Goal: Check status: Check status

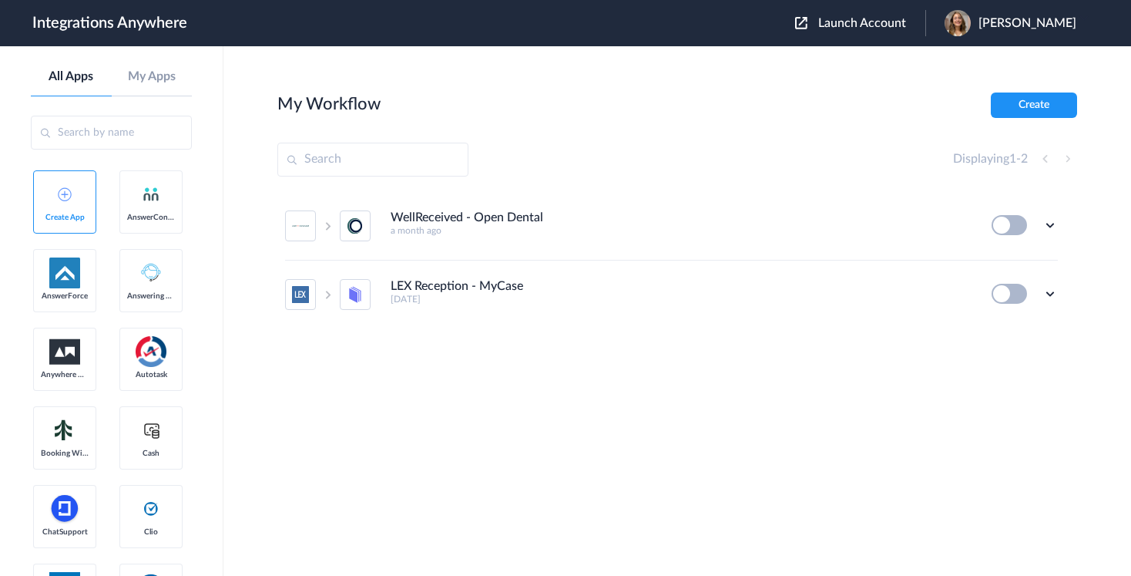
click at [859, 22] on span "Launch Account" at bounding box center [863, 23] width 88 height 12
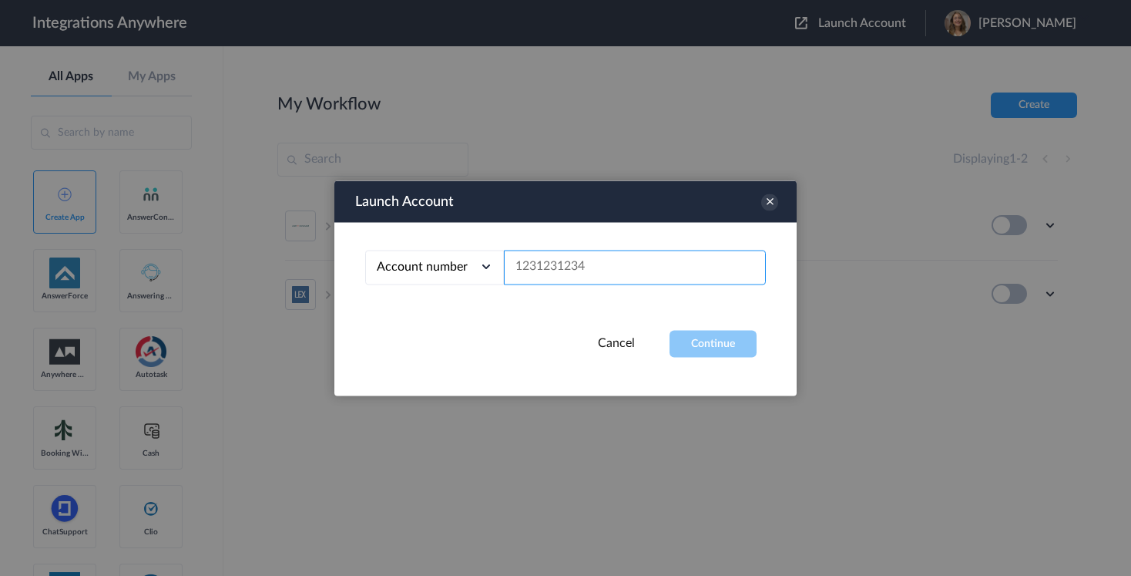
click at [615, 270] on input "text" at bounding box center [635, 267] width 262 height 35
paste input "9107010915"
type input "9107010915"
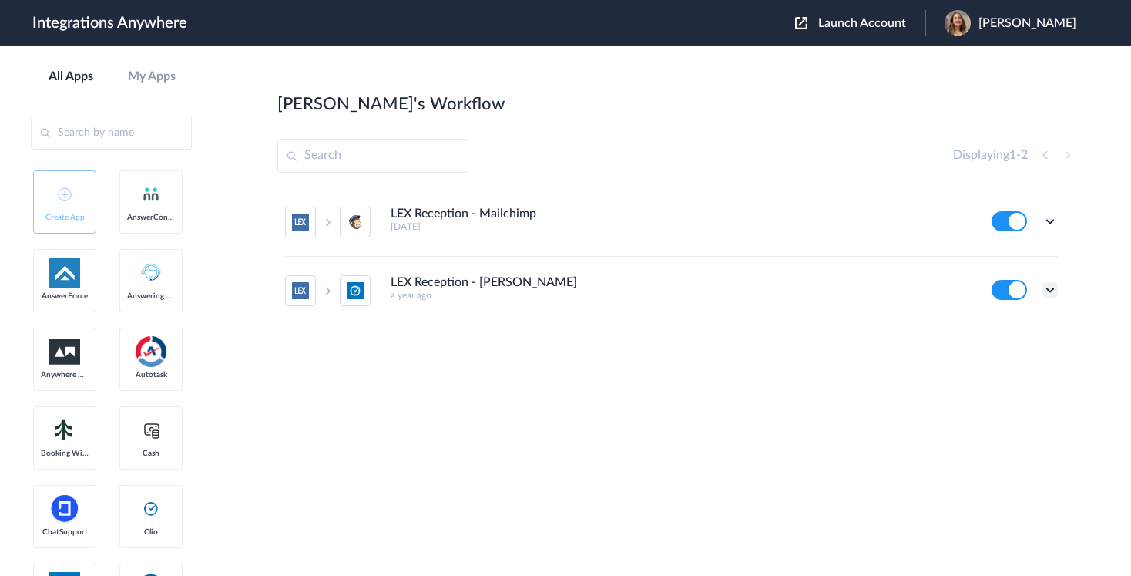
click at [1046, 289] on icon at bounding box center [1050, 289] width 15 height 15
click at [1002, 357] on link "Task history" at bounding box center [1007, 353] width 74 height 11
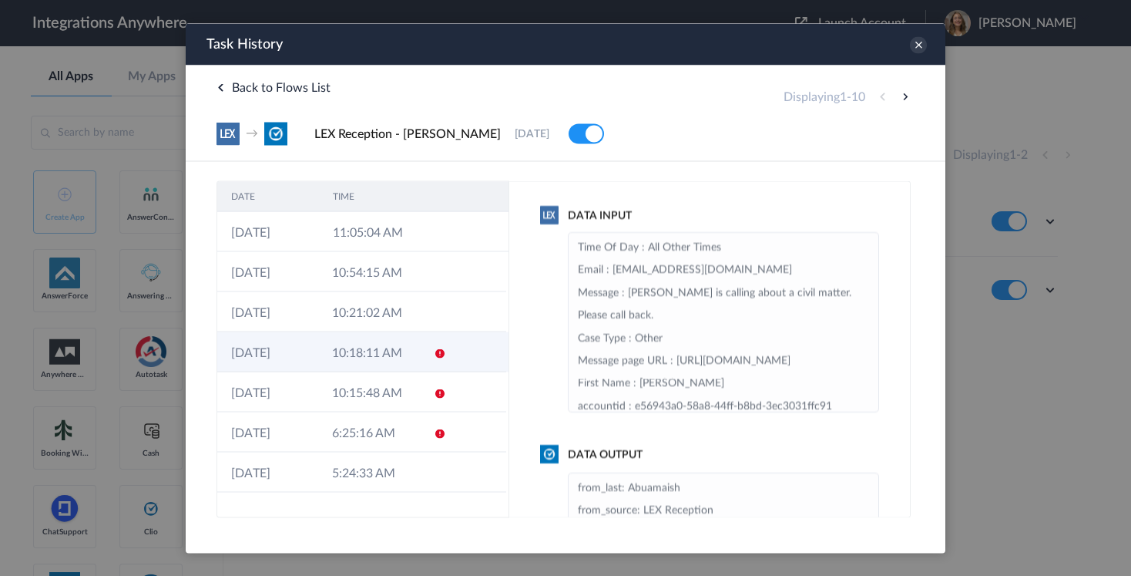
click at [368, 352] on td "10:18:11 AM" at bounding box center [368, 351] width 101 height 40
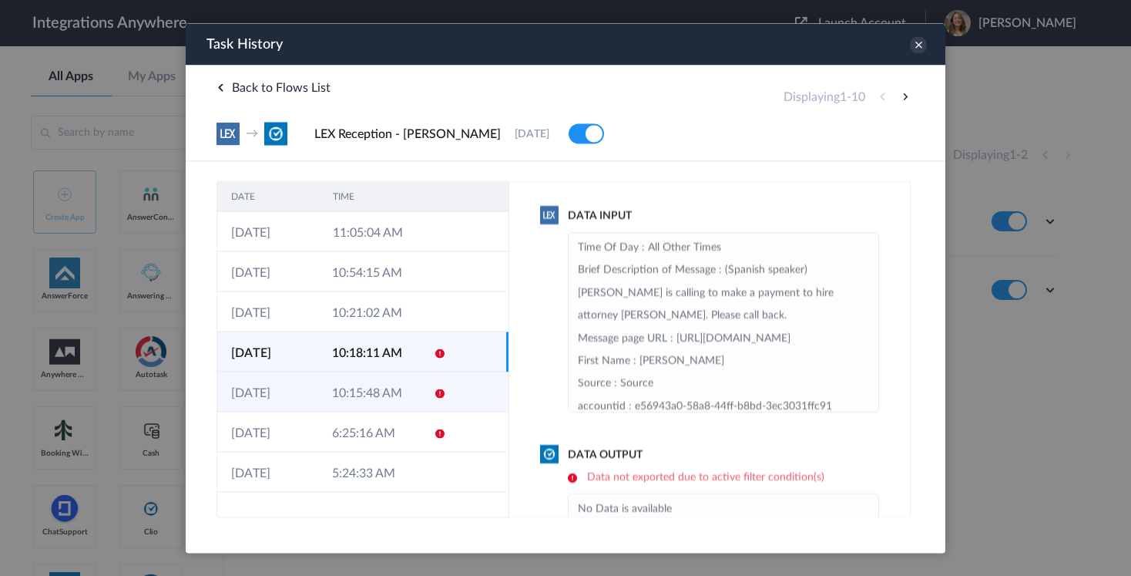
click at [368, 390] on td "10:15:48 AM" at bounding box center [368, 391] width 101 height 40
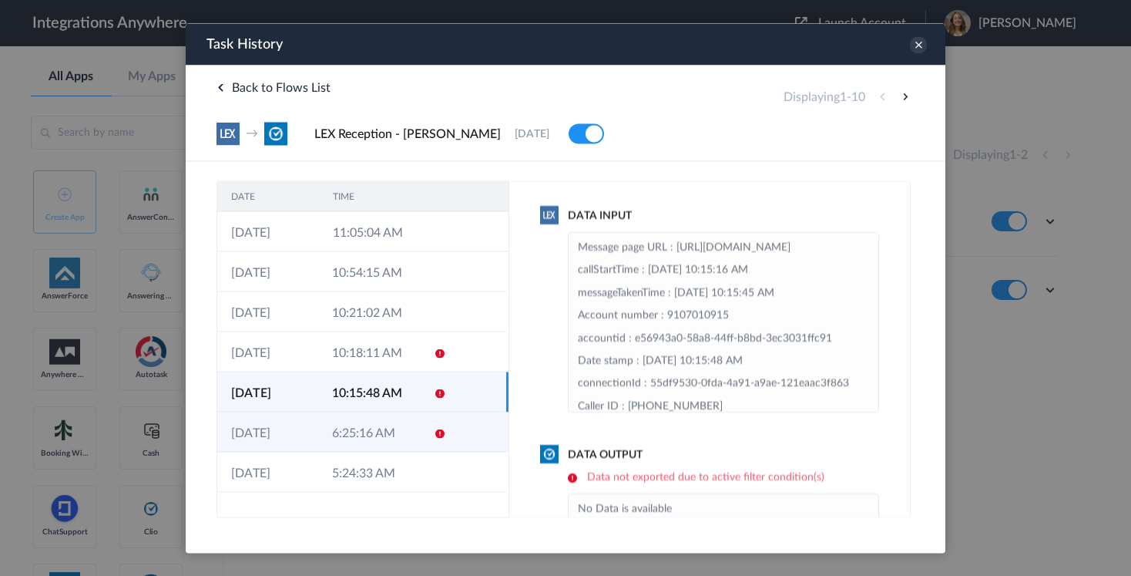
click at [371, 433] on td "6:25:16 AM" at bounding box center [368, 432] width 101 height 40
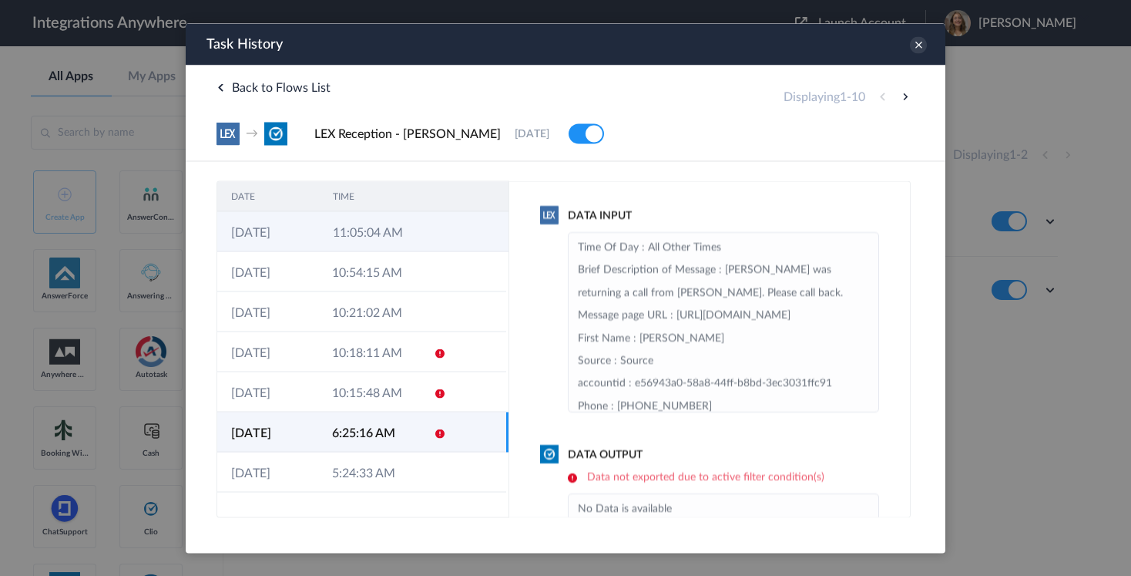
click at [435, 229] on icon at bounding box center [441, 233] width 12 height 12
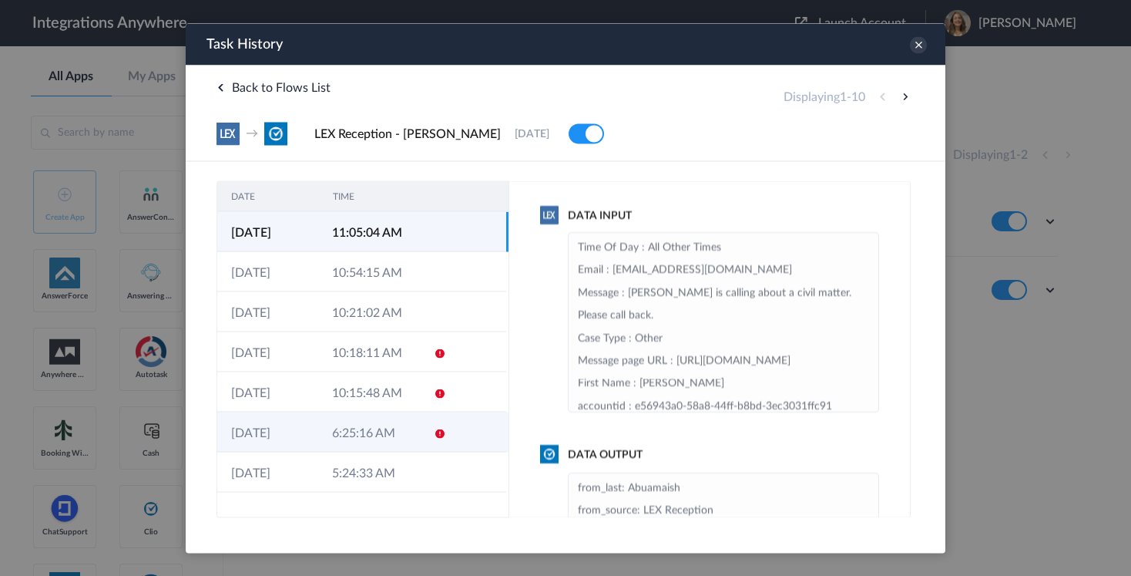
click at [398, 452] on td "6:25:16 AM" at bounding box center [368, 432] width 101 height 40
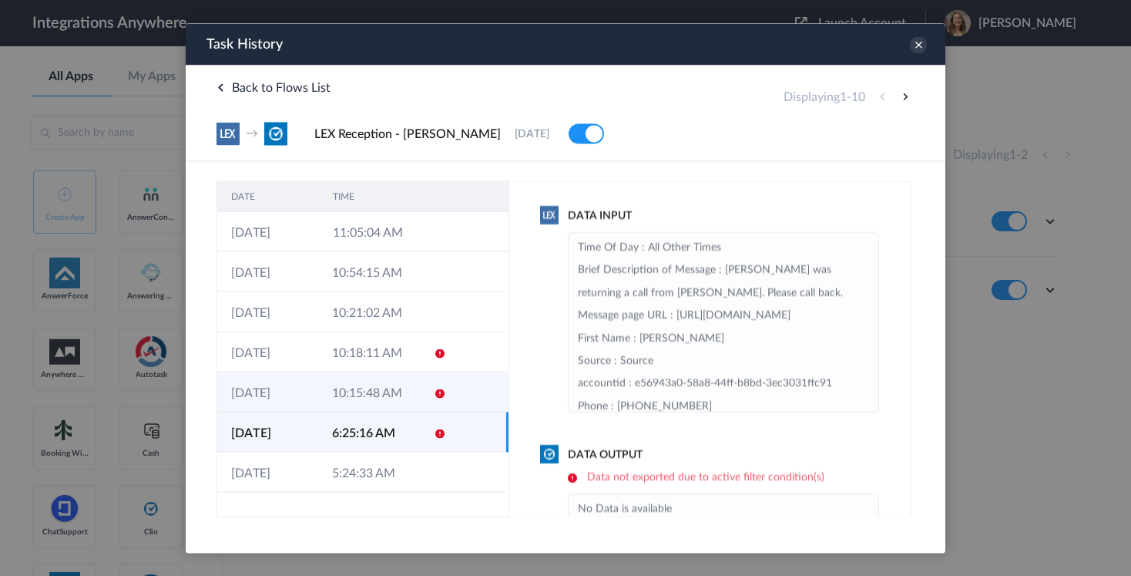
click at [369, 388] on td "10:15:48 AM" at bounding box center [368, 391] width 101 height 40
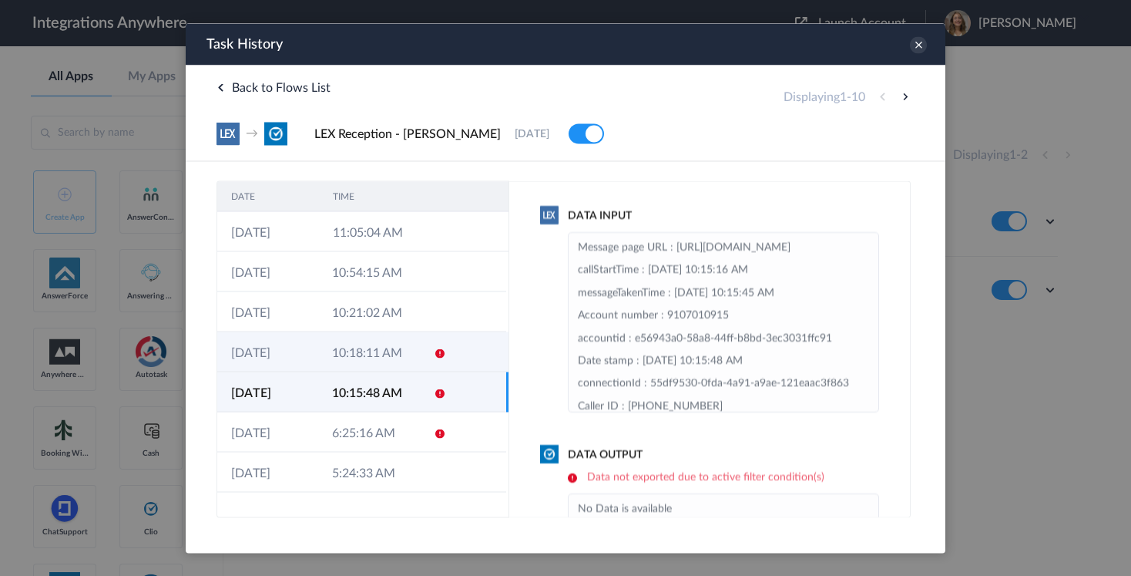
click at [351, 364] on td "10:18:11 AM" at bounding box center [368, 351] width 101 height 40
